Goal: Transaction & Acquisition: Purchase product/service

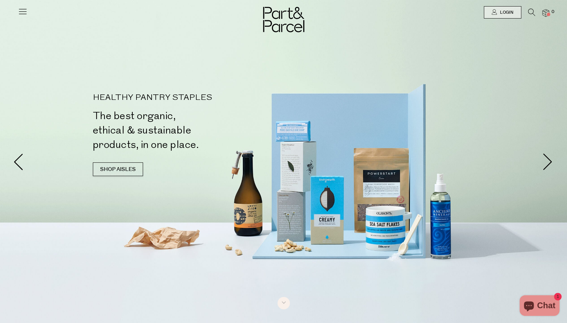
click at [18, 14] on icon at bounding box center [23, 12] width 10 height 10
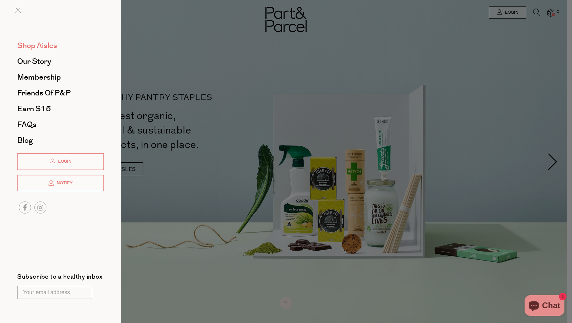
click at [38, 45] on span "Shop Aisles" at bounding box center [37, 45] width 40 height 11
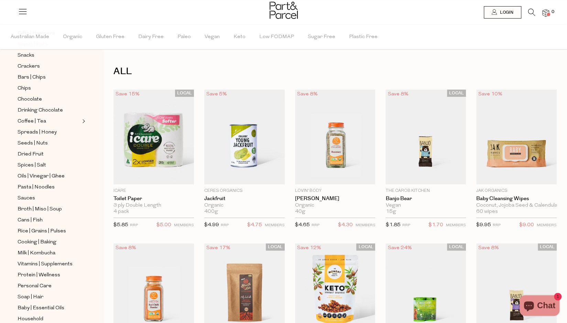
scroll to position [137, 0]
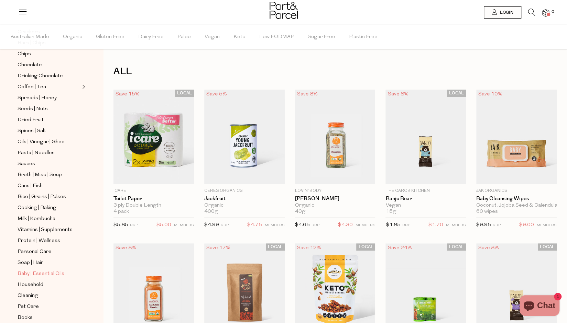
click at [42, 270] on span "Baby | Essential Oils" at bounding box center [41, 274] width 47 height 8
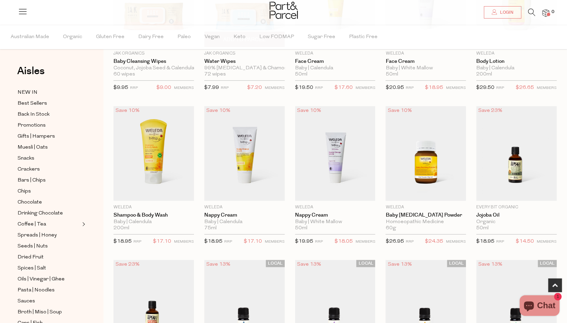
scroll to position [172, 0]
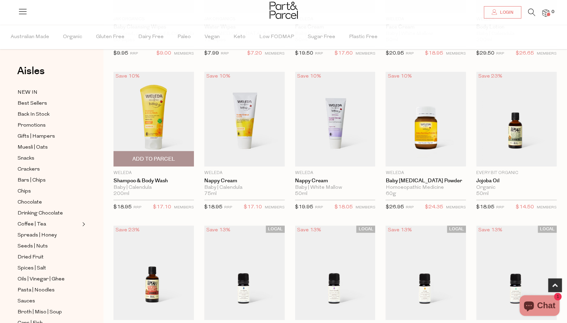
click at [155, 112] on img at bounding box center [153, 119] width 80 height 95
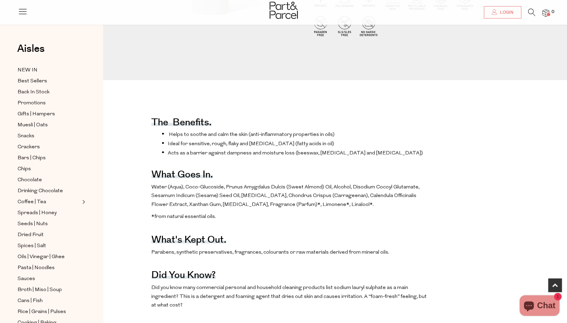
scroll to position [241, 0]
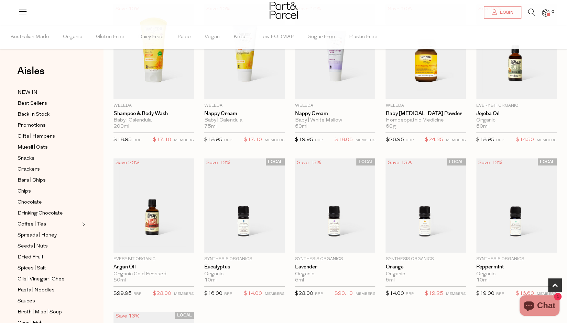
scroll to position [67, 0]
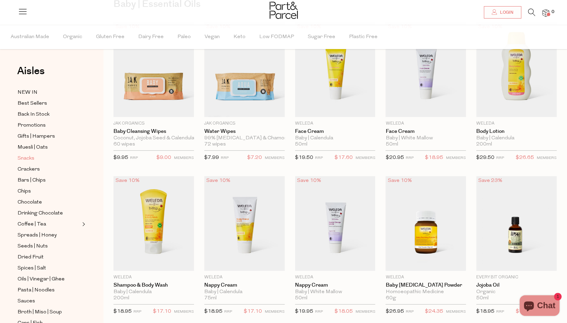
click at [32, 158] on span "Snacks" at bounding box center [26, 159] width 17 height 8
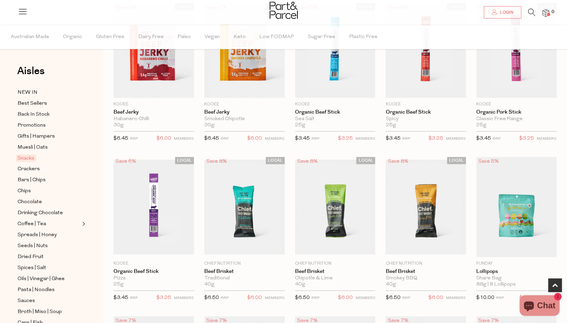
scroll to position [275, 0]
